Goal: Task Accomplishment & Management: Complete application form

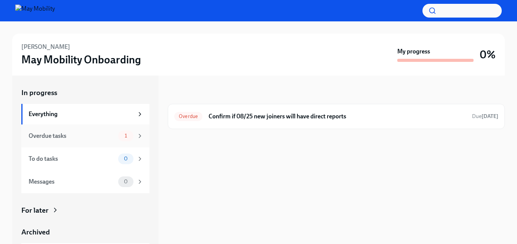
click at [81, 137] on div "Overdue tasks" at bounding box center [72, 136] width 87 height 8
click at [269, 110] on div "Overdue Confirm if 08/25 new joiners will have direct reports Due [DATE]" at bounding box center [336, 116] width 324 height 12
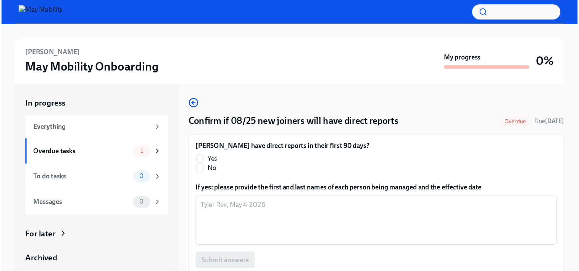
scroll to position [4, 0]
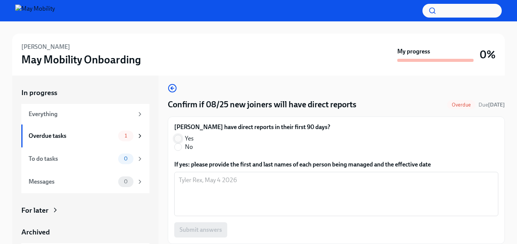
click at [181, 140] on input "Yes" at bounding box center [178, 138] width 7 height 7
radio input "true"
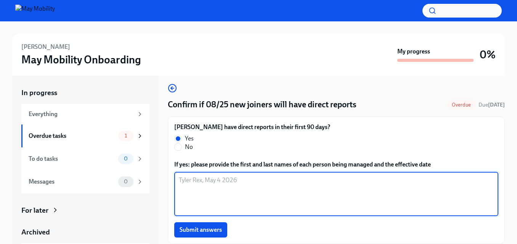
click at [215, 187] on textarea "If yes: please provide the first and last names of each person being managed an…" at bounding box center [336, 193] width 315 height 37
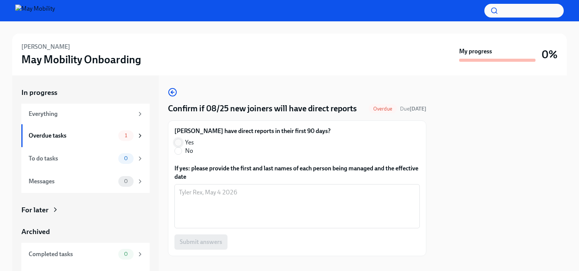
click at [175, 143] on input "Yes" at bounding box center [178, 142] width 7 height 7
radio input "true"
click at [218, 219] on textarea "If yes: please provide the first and last names of each person being managed an…" at bounding box center [297, 206] width 236 height 37
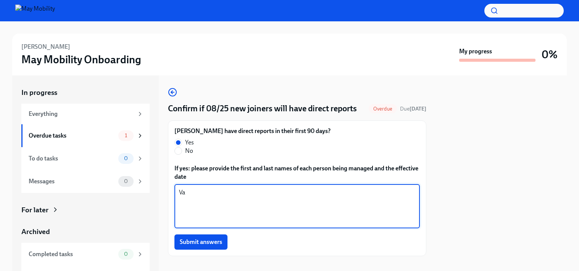
type textarea "V"
type textarea "Vaughn Storm, August 25, 2026"
paste textarea "Vaughn Storm, August 25, 2026"
type textarea "Vaughn Storm, August 25, 2026"
paste textarea "Vaughn Storm, August 25, 2026"
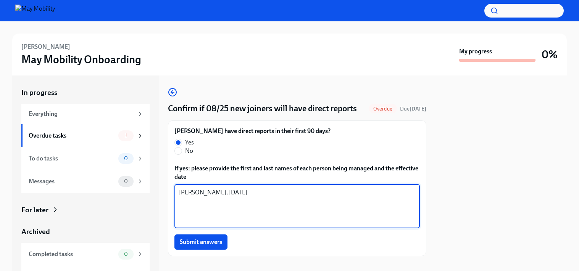
click at [248, 191] on textarea "Vaughn Storm, August 25, 2026" at bounding box center [297, 206] width 236 height 37
click at [277, 195] on textarea "Vaughn Storm, August 25 2026" at bounding box center [297, 206] width 236 height 37
drag, startPoint x: 263, startPoint y: 197, endPoint x: 216, endPoint y: 195, distance: 47.7
click at [216, 195] on textarea "Vaughn Storm, August 25 2026" at bounding box center [297, 206] width 236 height 37
click at [212, 203] on textarea "Vaughn Storm, August 25 2026" at bounding box center [297, 206] width 236 height 37
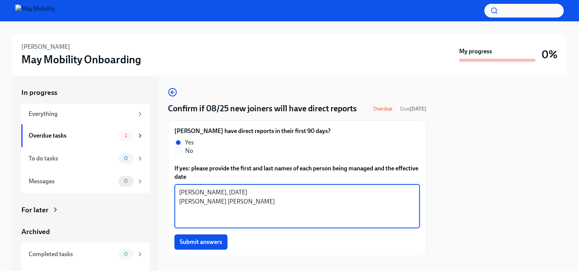
paste textarea ", August 25 2026"
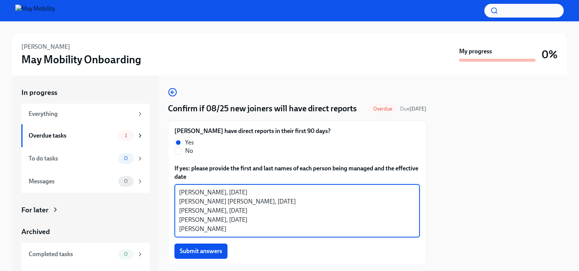
paste textarea ", August 25 2026"
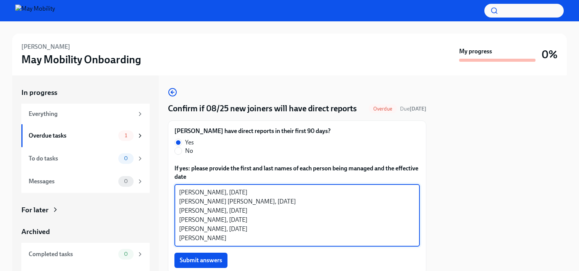
paste textarea ", August 25 2026"
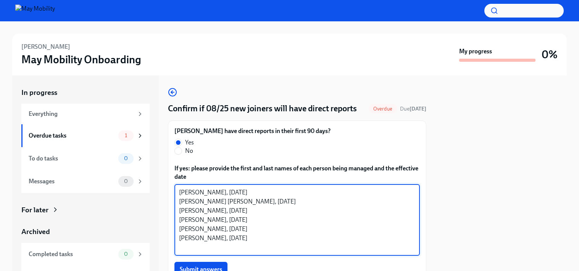
click at [249, 211] on textarea "Vaughn Storm, August 25 2026 Rachel Kristian, August 25 2026 Phil Iott, August …" at bounding box center [297, 220] width 236 height 64
drag, startPoint x: 225, startPoint y: 218, endPoint x: 179, endPoint y: 218, distance: 46.5
click at [179, 218] on textarea "Vaughn Storm, August 25 2026 Rachel Kristian, August 25 2026 Phil Iott, August …" at bounding box center [297, 220] width 236 height 64
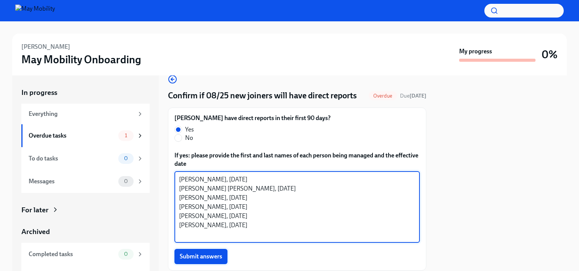
type textarea "Vaughn Storm, August 25 2026 Rachel Kristian, August 25 2026 Phil Iott, August …"
click at [213, 243] on span "Submit answers" at bounding box center [201, 257] width 42 height 8
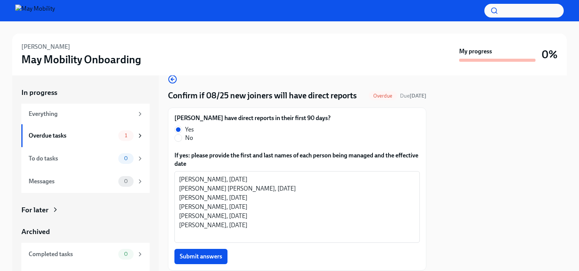
scroll to position [37, 0]
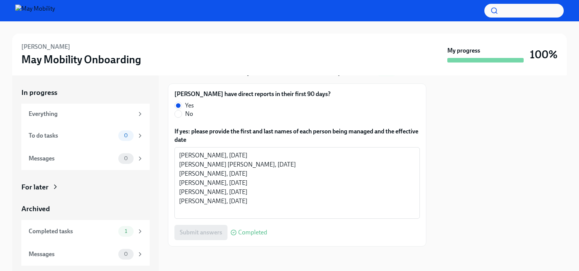
click at [24, 16] on img at bounding box center [35, 11] width 40 height 12
click at [24, 14] on img at bounding box center [35, 11] width 40 height 12
click at [47, 189] on div "For later" at bounding box center [34, 187] width 27 height 10
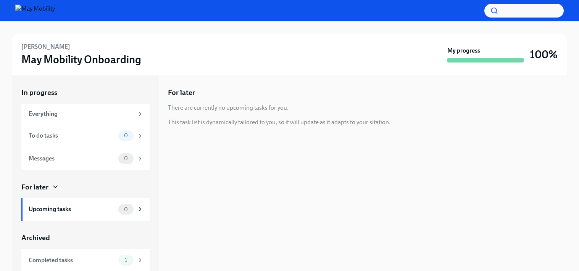
click at [47, 189] on div "For later" at bounding box center [34, 187] width 27 height 10
click at [66, 118] on div "Everything" at bounding box center [85, 114] width 128 height 21
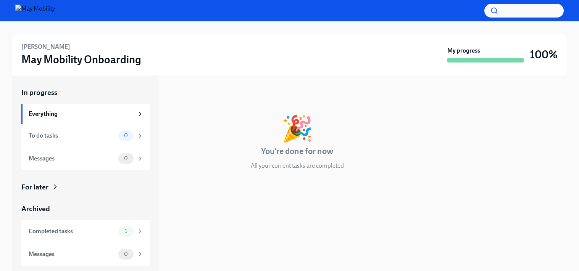
click at [32, 49] on h6 "Mark Frye" at bounding box center [45, 47] width 49 height 8
click at [26, 9] on img at bounding box center [35, 11] width 40 height 12
click at [48, 60] on h3 "May Mobility Onboarding" at bounding box center [81, 60] width 120 height 14
click at [89, 58] on h3 "May Mobility Onboarding" at bounding box center [81, 60] width 120 height 14
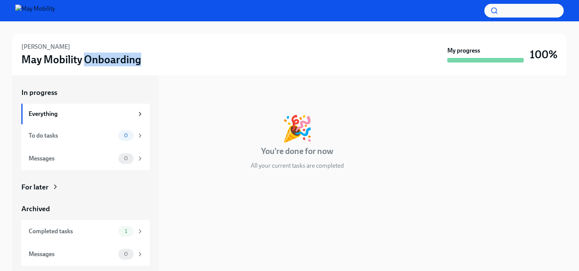
click at [25, 11] on img at bounding box center [35, 11] width 40 height 12
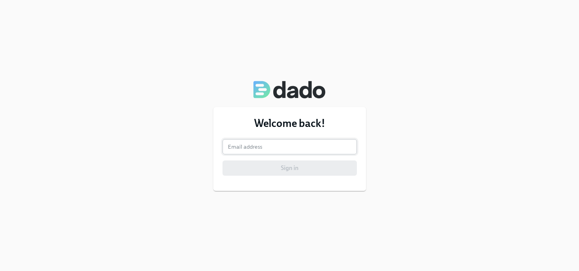
click at [280, 145] on input "email" at bounding box center [289, 146] width 134 height 15
type input "[PERSON_NAME][EMAIL_ADDRESS][PERSON_NAME][DOMAIN_NAME]"
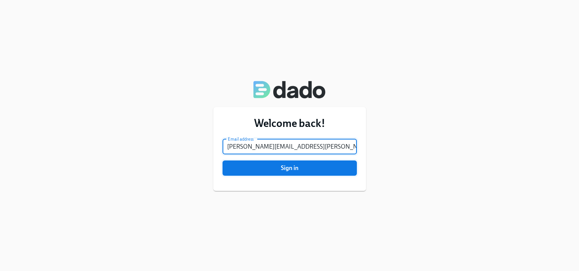
click at [276, 174] on button "Sign in" at bounding box center [289, 168] width 134 height 15
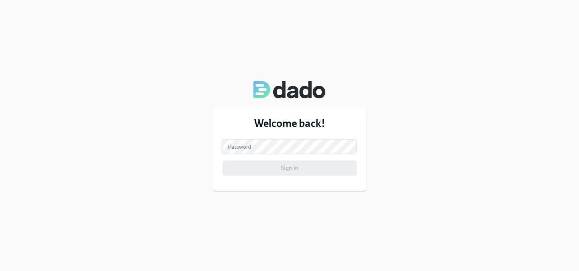
click at [269, 138] on div "Welcome back! Email address [PERSON_NAME][EMAIL_ADDRESS][PERSON_NAME][DOMAIN_NA…" at bounding box center [289, 149] width 153 height 84
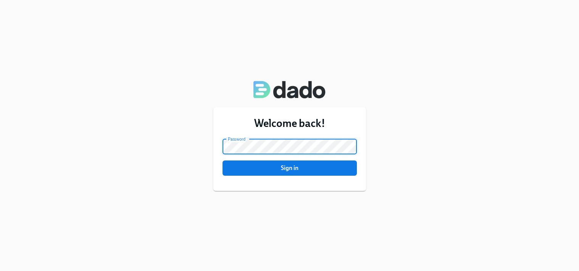
click at [222, 161] on button "Sign in" at bounding box center [289, 168] width 134 height 15
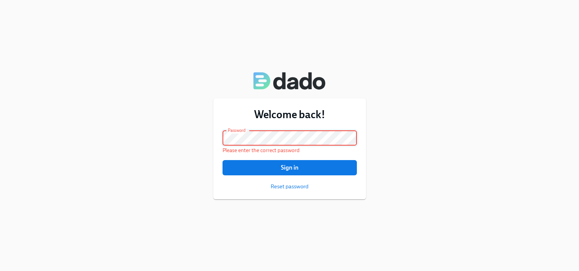
click at [222, 160] on button "Sign in" at bounding box center [289, 167] width 134 height 15
click at [291, 191] on div "Welcome back! Email address [PERSON_NAME][EMAIL_ADDRESS][PERSON_NAME][DOMAIN_NA…" at bounding box center [289, 148] width 153 height 101
click at [288, 188] on span "Reset password" at bounding box center [289, 187] width 38 height 8
